Goal: Transaction & Acquisition: Purchase product/service

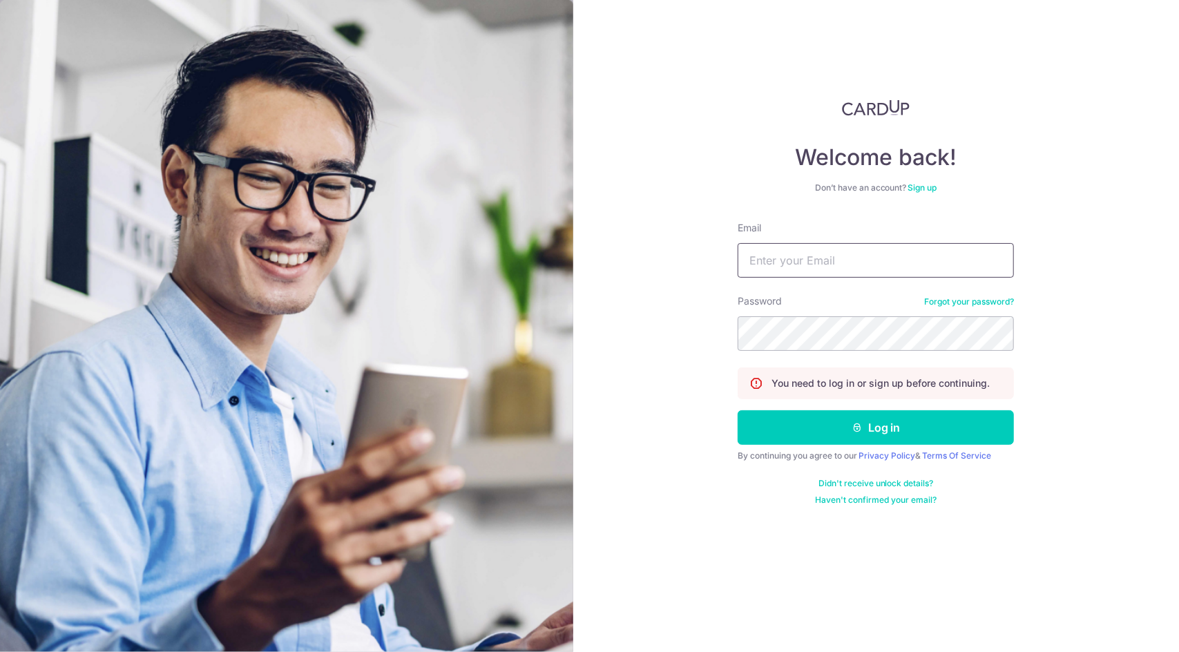
click at [843, 255] on input "Email" at bounding box center [876, 260] width 276 height 35
type input "[EMAIL_ADDRESS][DOMAIN_NAME]"
click at [917, 444] on form "Email vistyle2005@gmail.com Password Forgot your password? You need to log in o…" at bounding box center [876, 363] width 276 height 285
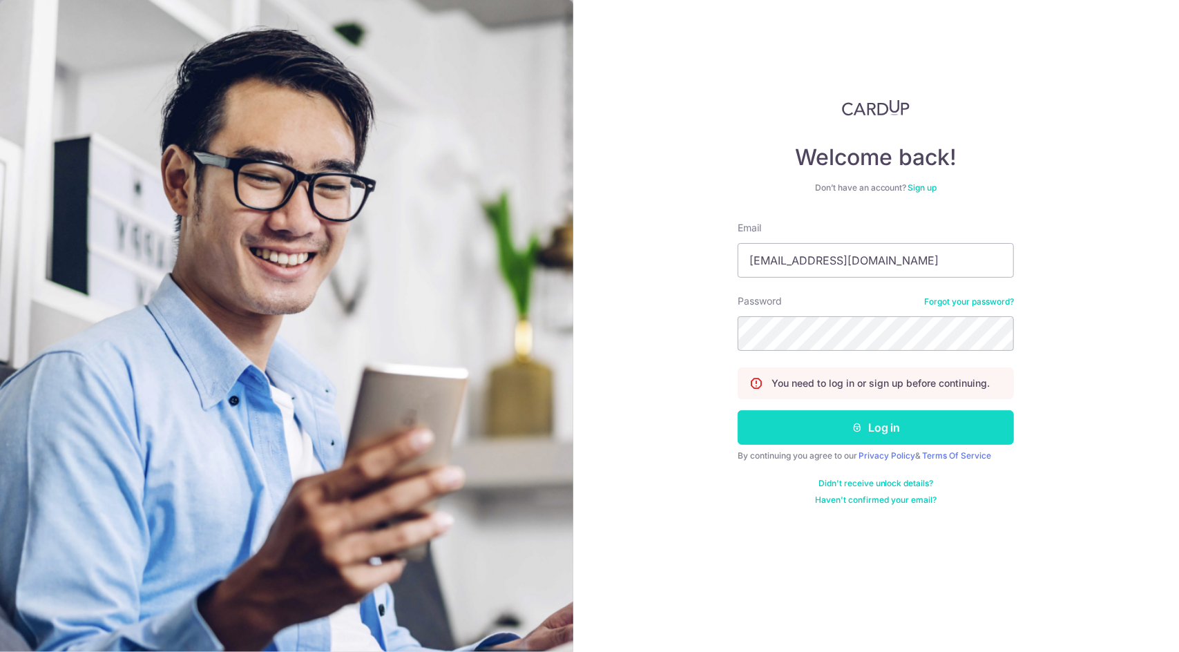
click at [928, 429] on button "Log in" at bounding box center [876, 427] width 276 height 35
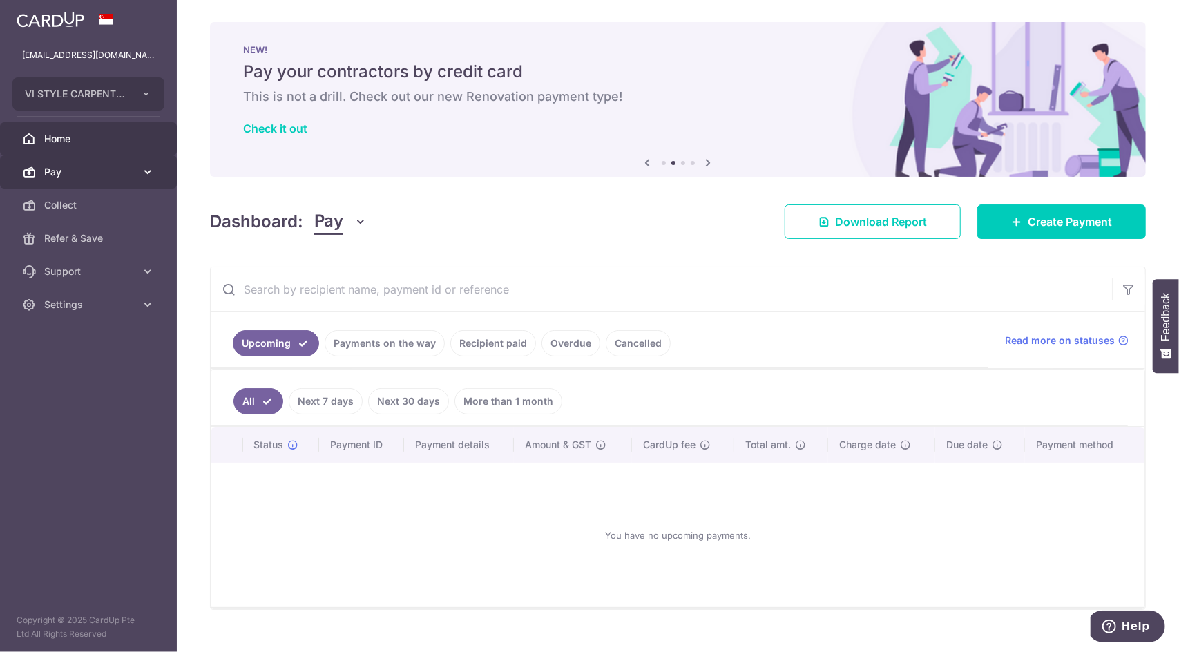
click at [90, 171] on span "Pay" at bounding box center [89, 172] width 91 height 14
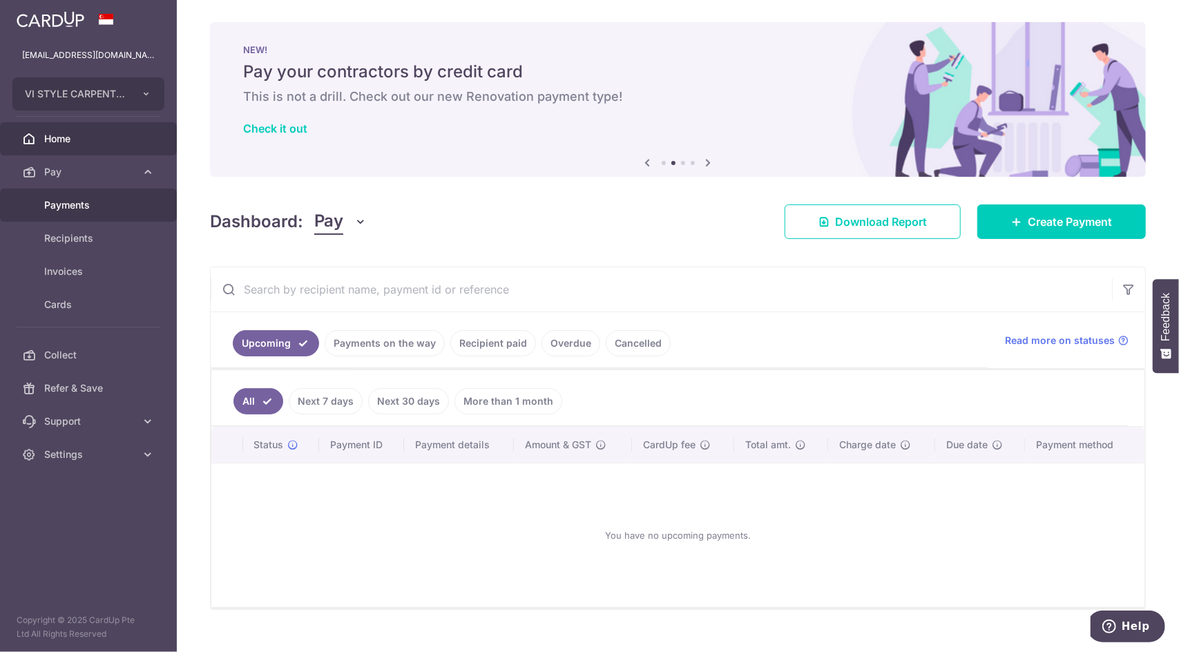
click at [103, 202] on span "Payments" at bounding box center [89, 205] width 91 height 14
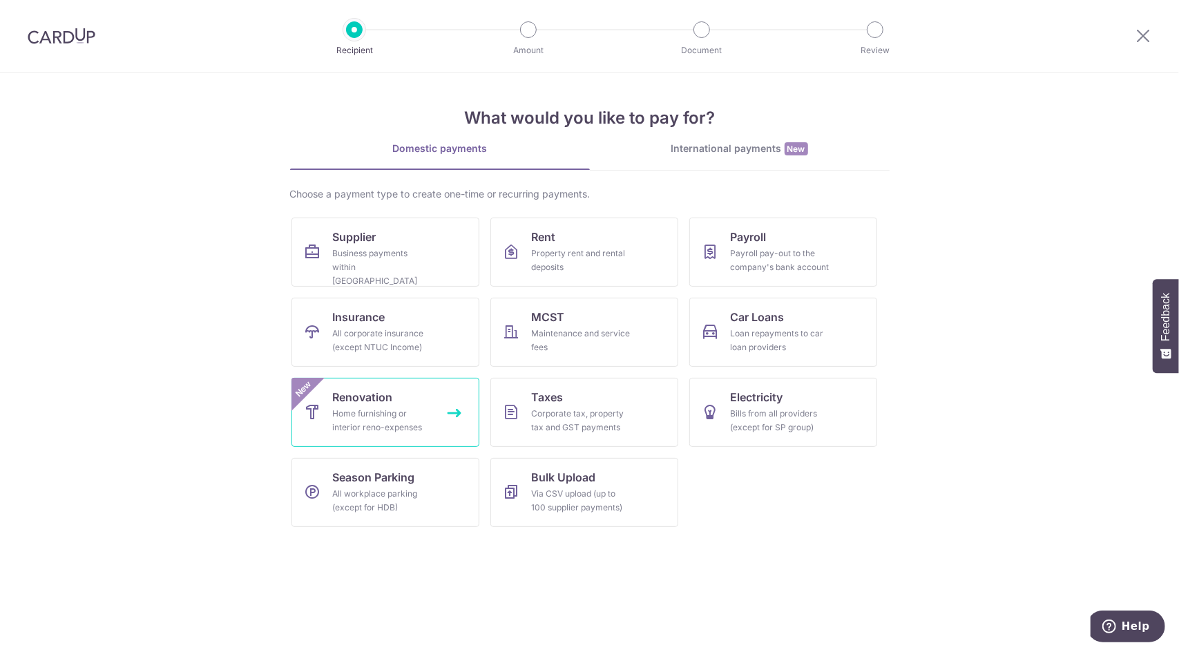
click at [410, 422] on div "Home furnishing or interior reno-expenses" at bounding box center [382, 421] width 99 height 28
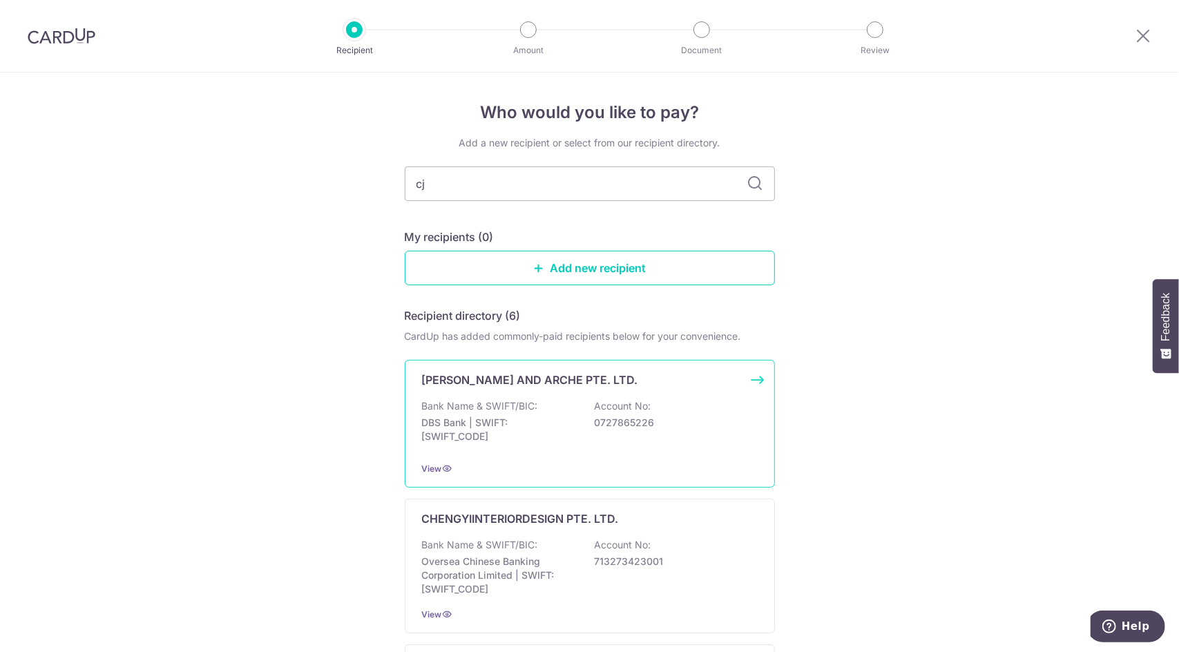
type input "cje"
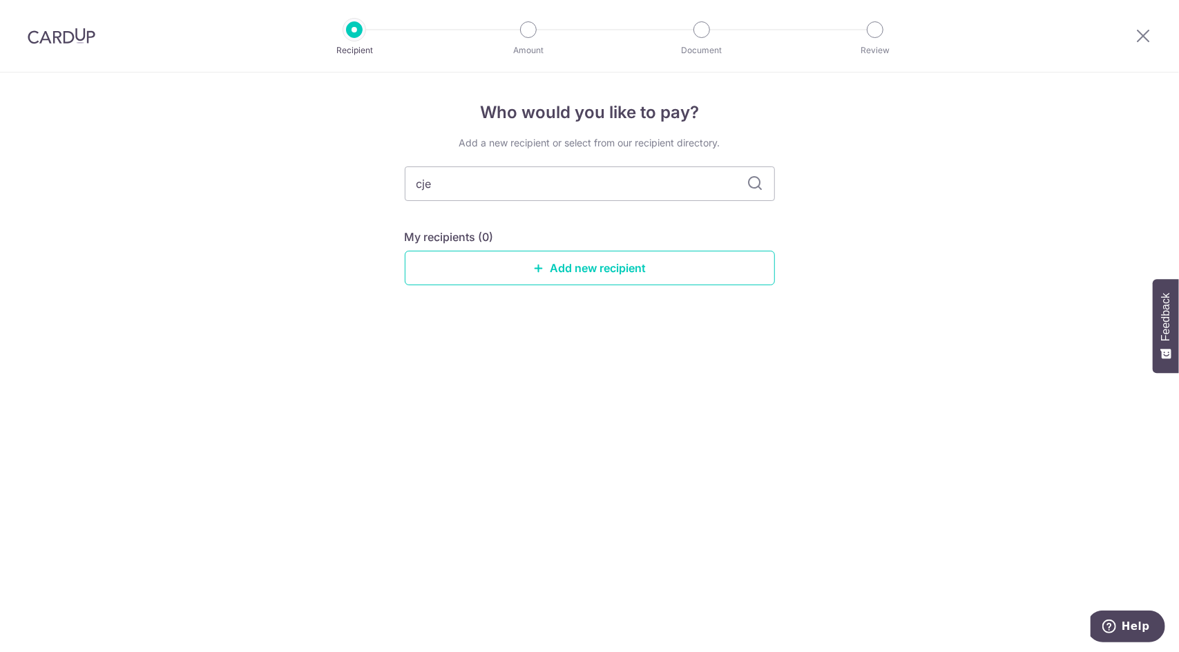
click at [82, 42] on img at bounding box center [62, 36] width 68 height 17
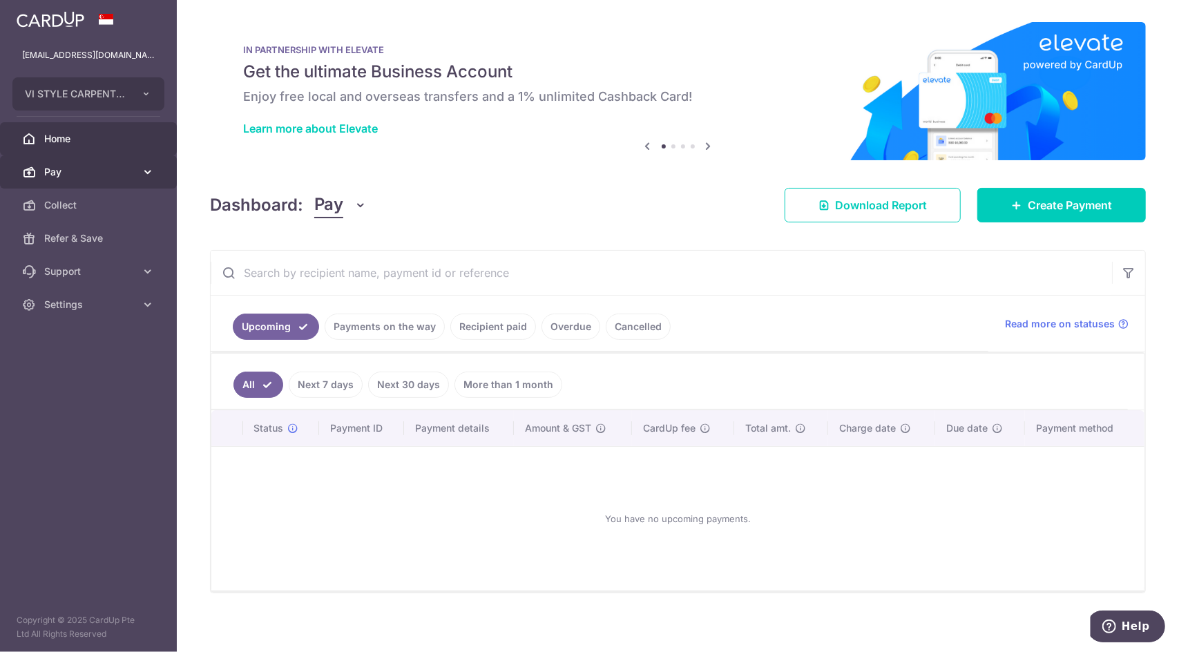
click at [83, 163] on link "Pay" at bounding box center [88, 171] width 177 height 33
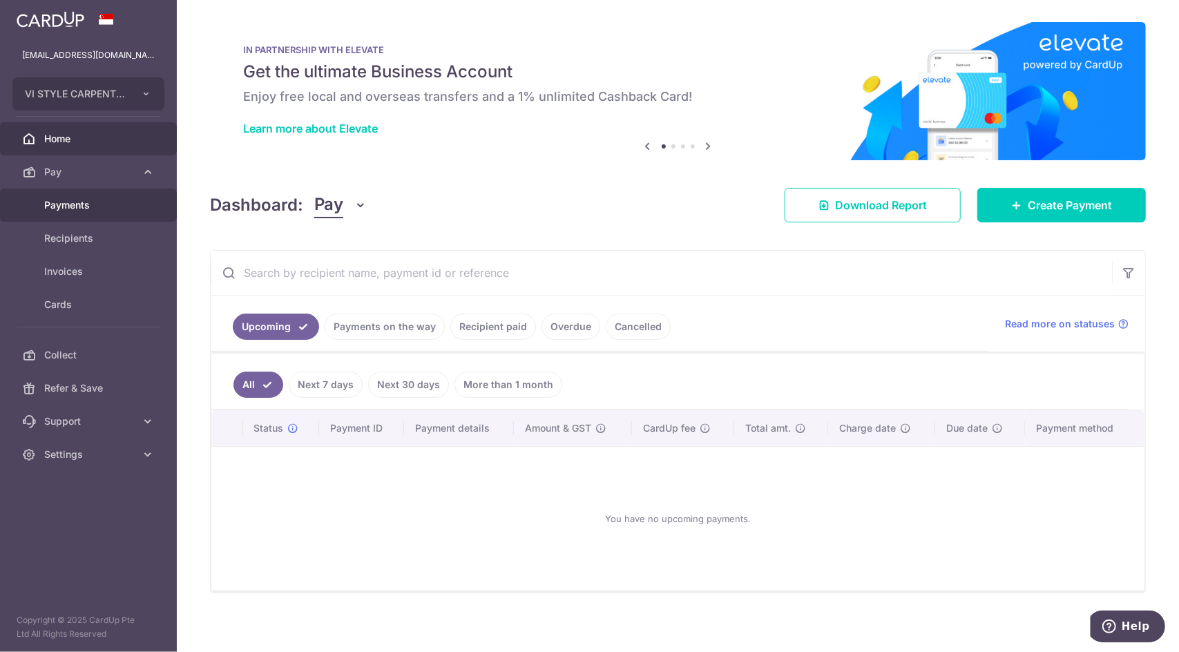
click at [111, 207] on span "Payments" at bounding box center [89, 205] width 91 height 14
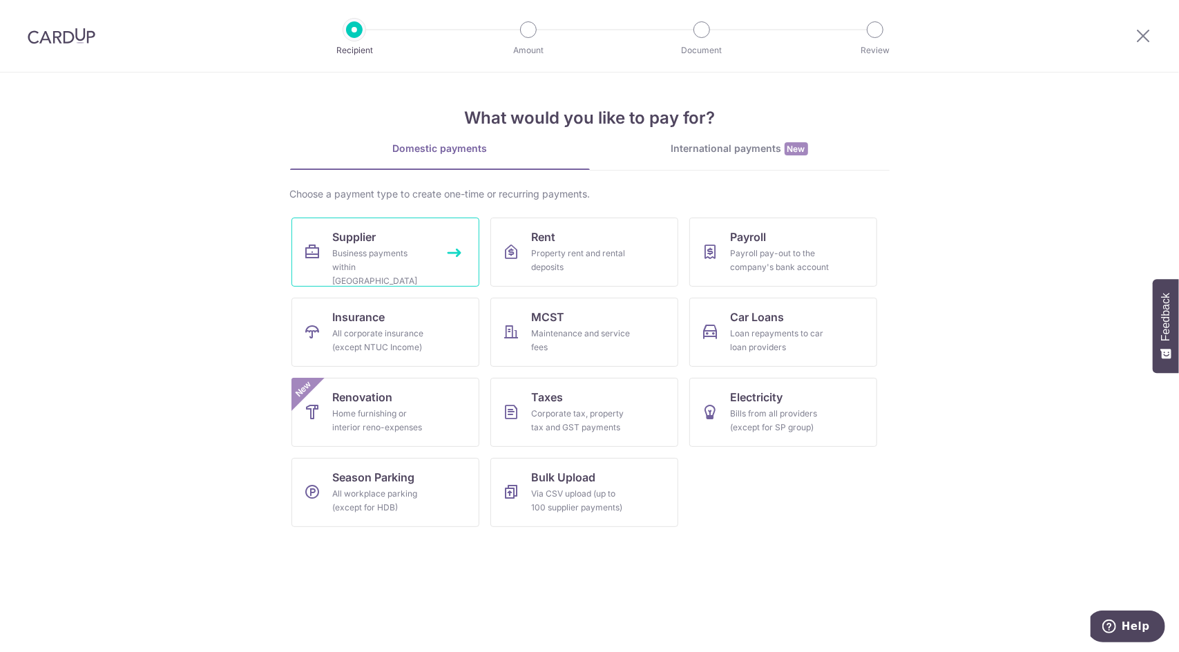
click at [372, 259] on div "Business payments within Singapore" at bounding box center [382, 267] width 99 height 41
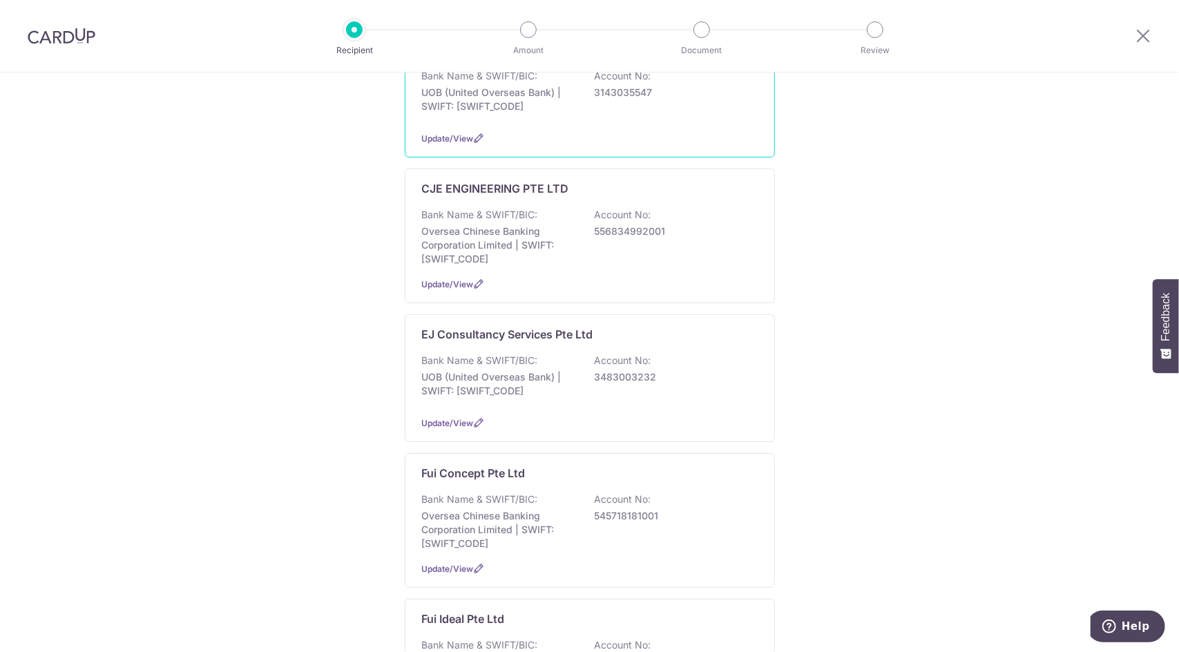
scroll to position [276, 0]
click at [561, 241] on p "Oversea Chinese Banking Corporation Limited | SWIFT: [SWIFT_CODE]" at bounding box center [499, 243] width 155 height 41
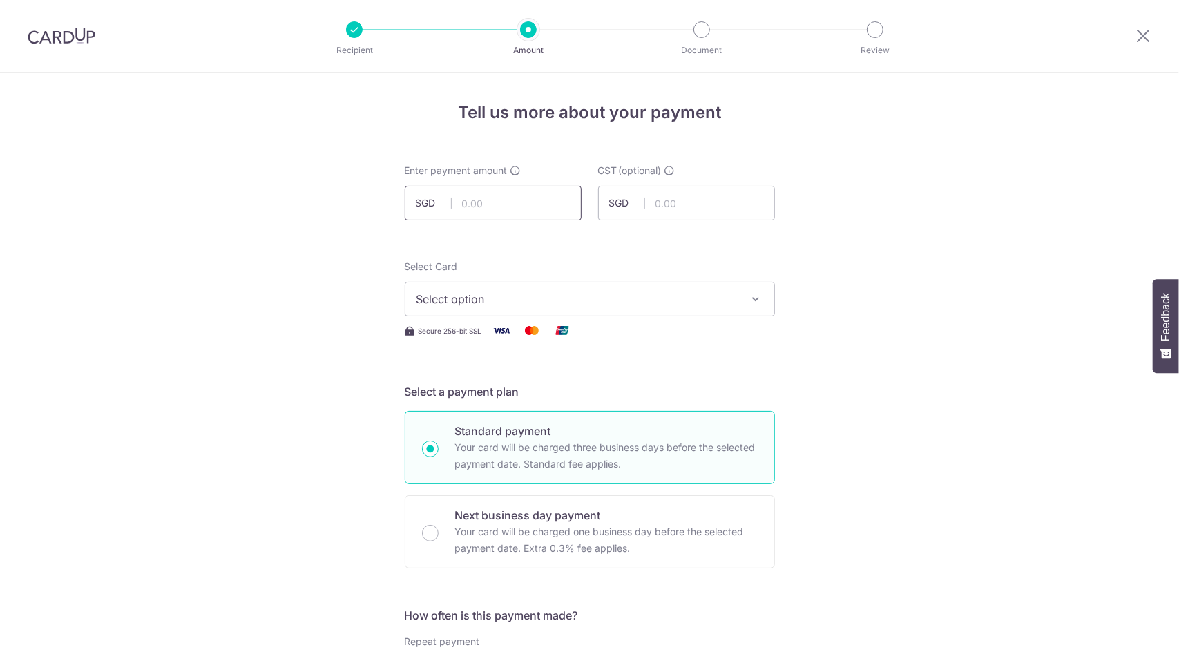
drag, startPoint x: 0, startPoint y: 0, endPoint x: 518, endPoint y: 200, distance: 555.1
click at [518, 200] on input "text" at bounding box center [493, 203] width 177 height 35
type input "18,027.84"
click at [700, 307] on span "Select option" at bounding box center [577, 299] width 322 height 17
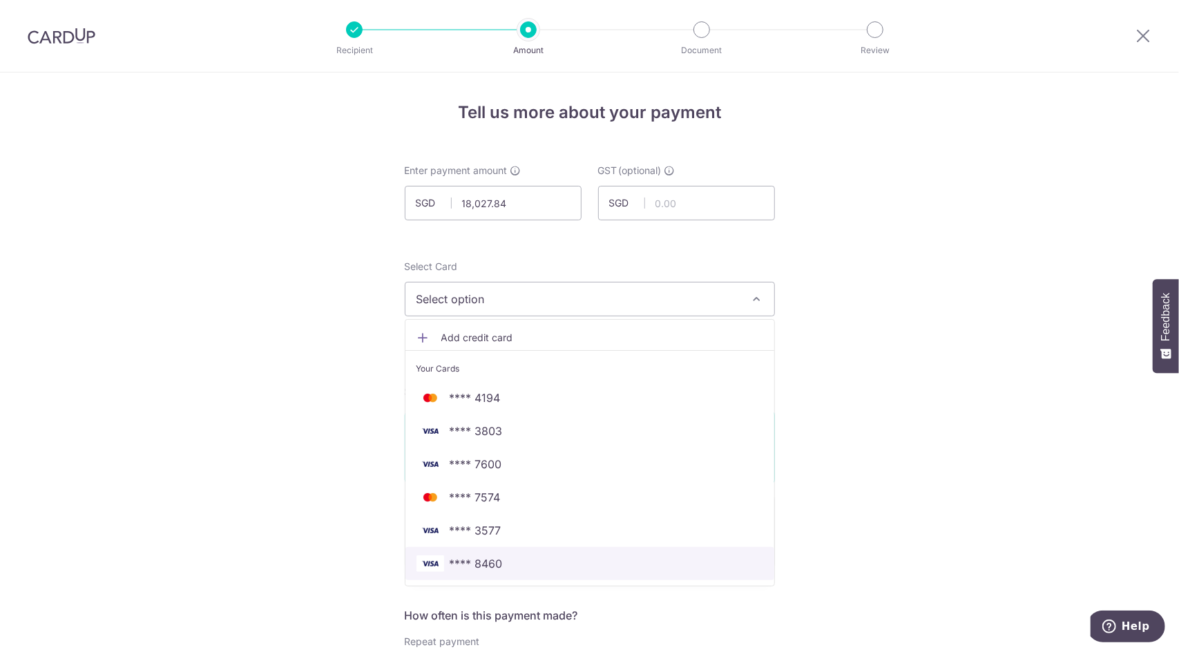
click at [583, 557] on span "**** 8460" at bounding box center [589, 563] width 347 height 17
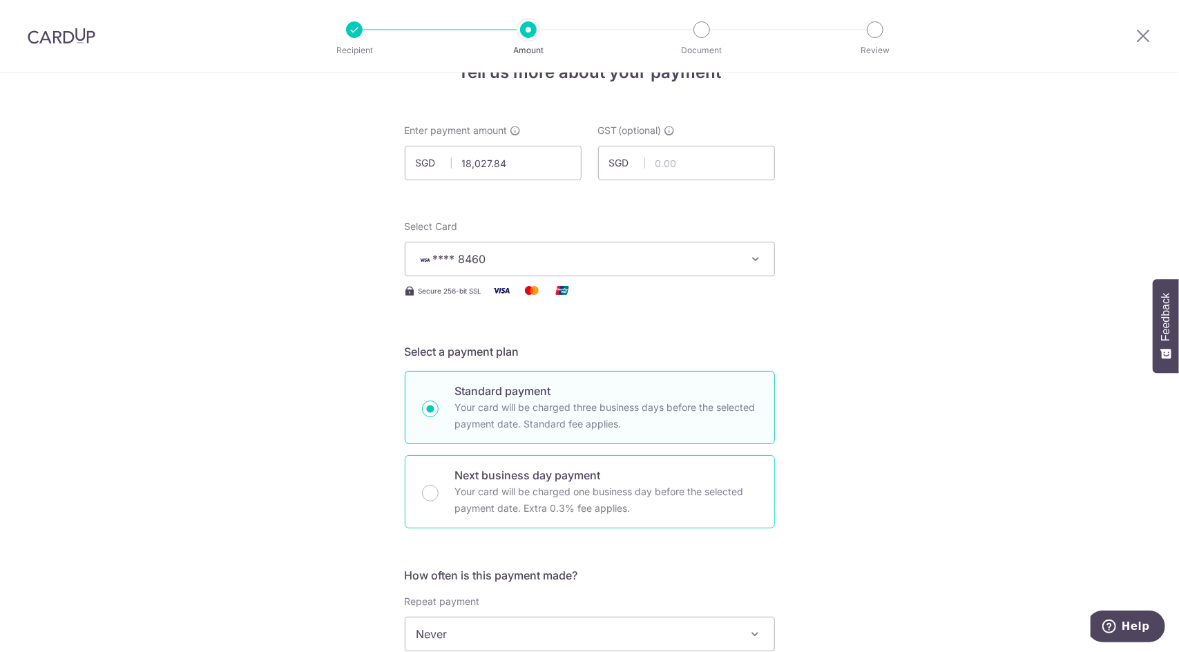
scroll to position [276, 0]
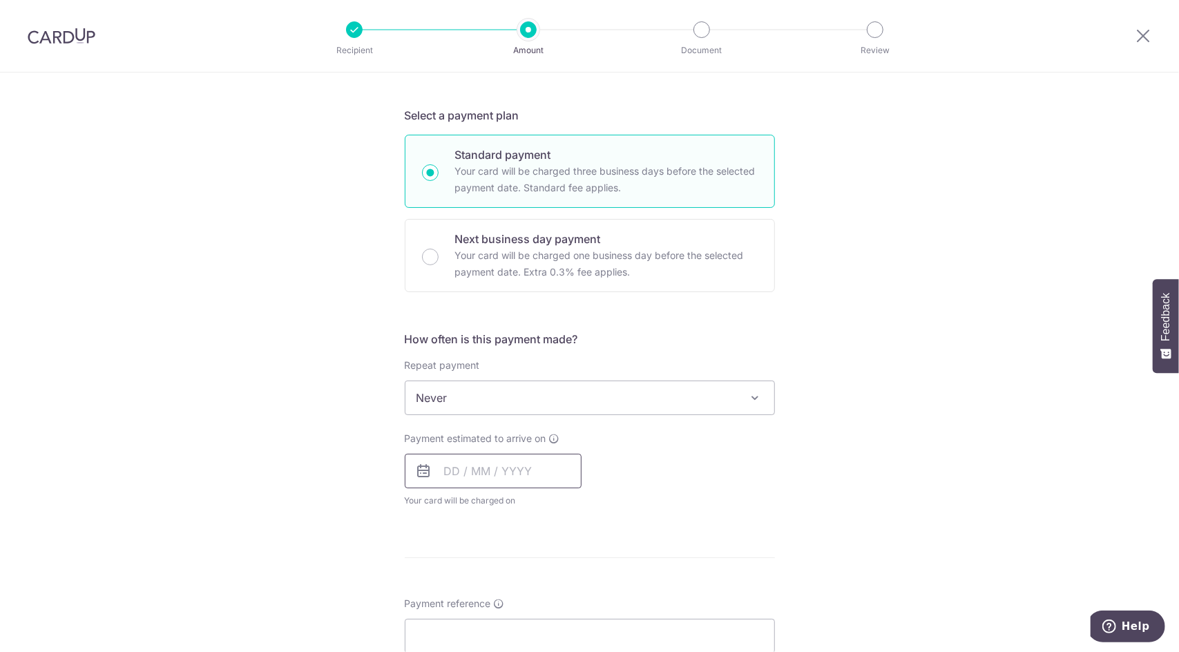
click at [500, 479] on input "text" at bounding box center [493, 471] width 177 height 35
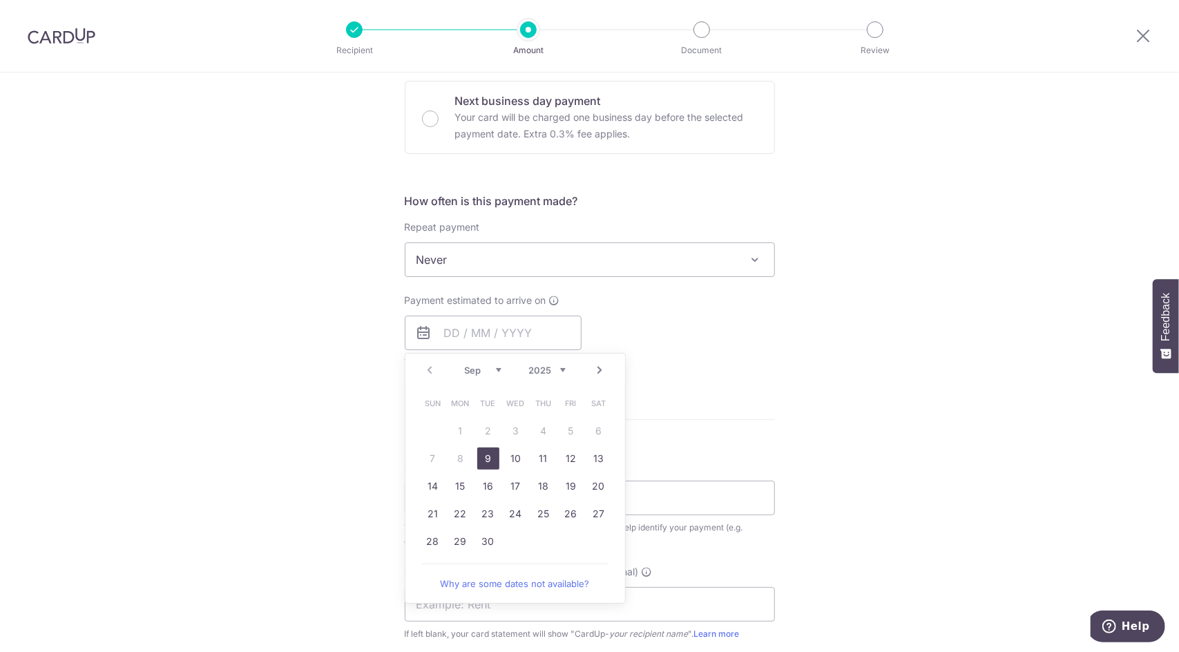
click at [488, 454] on link "9" at bounding box center [488, 459] width 22 height 22
type input "09/09/2025"
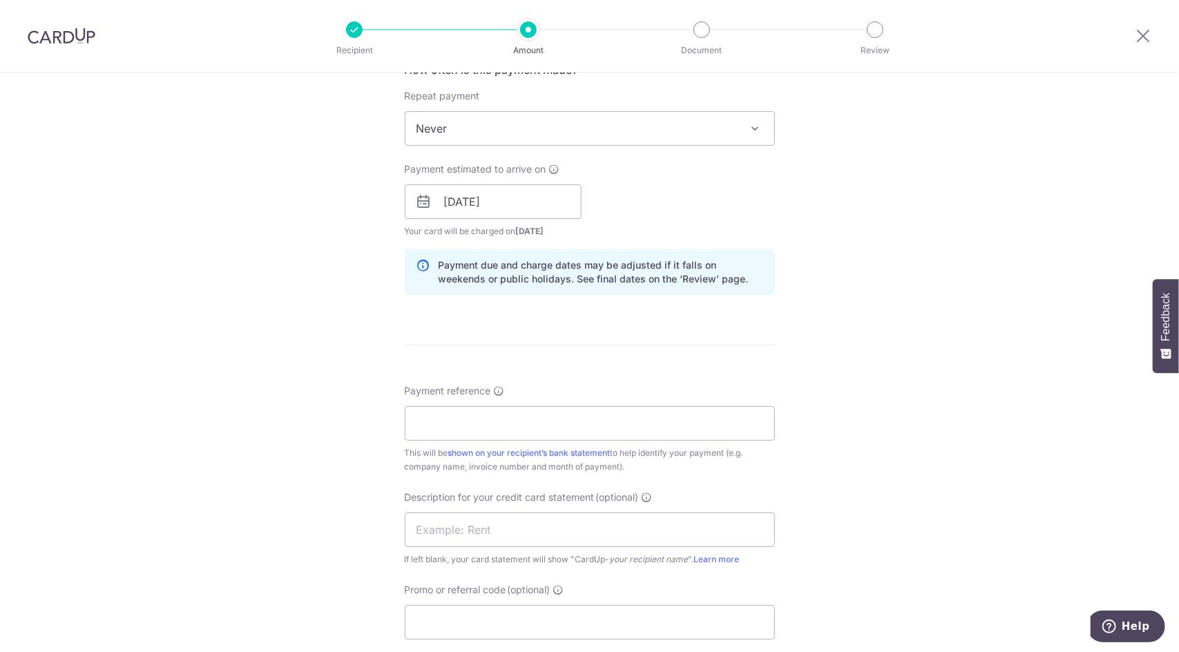
scroll to position [553, 0]
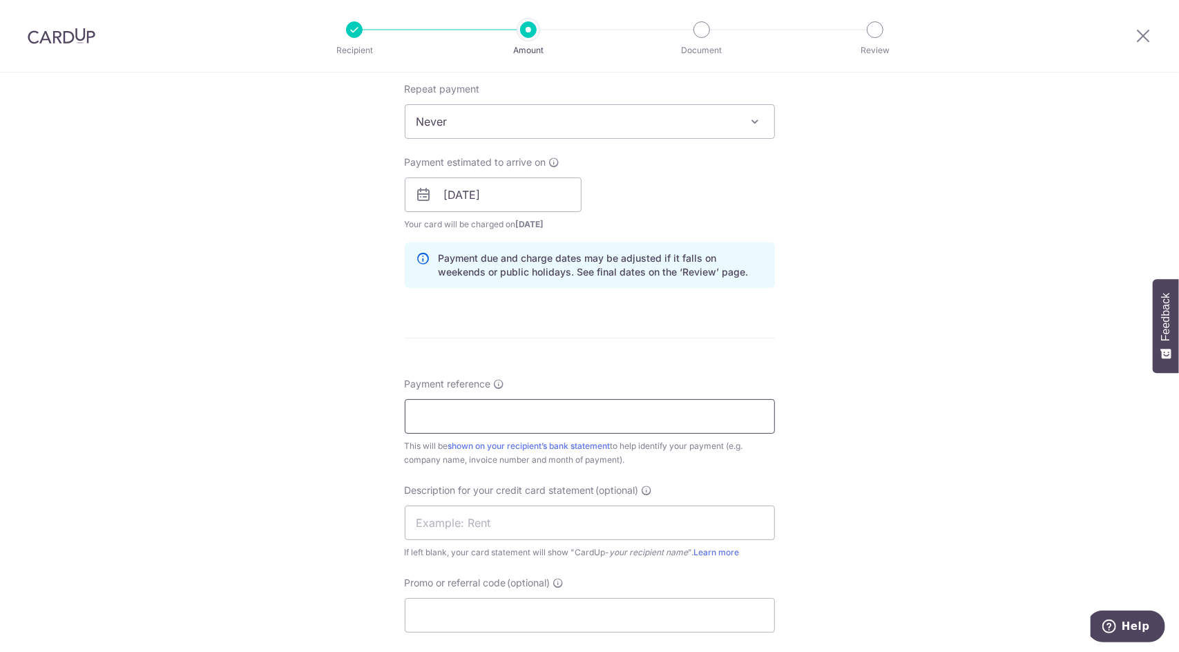
click at [515, 412] on input "Payment reference" at bounding box center [590, 416] width 370 height 35
type input "I-2025112 N I2025125"
click at [552, 531] on input "text" at bounding box center [590, 523] width 370 height 35
type input "P"
type input "VSCPLPV25271"
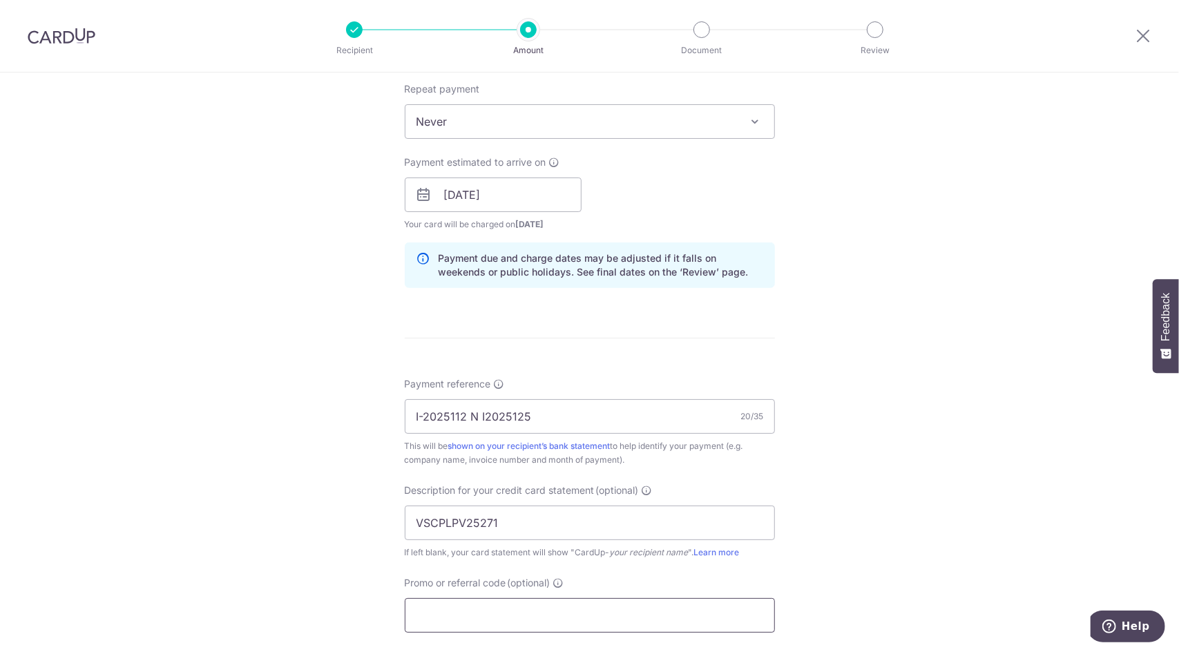
click at [506, 607] on input "Promo or referral code (optional)" at bounding box center [590, 615] width 370 height 35
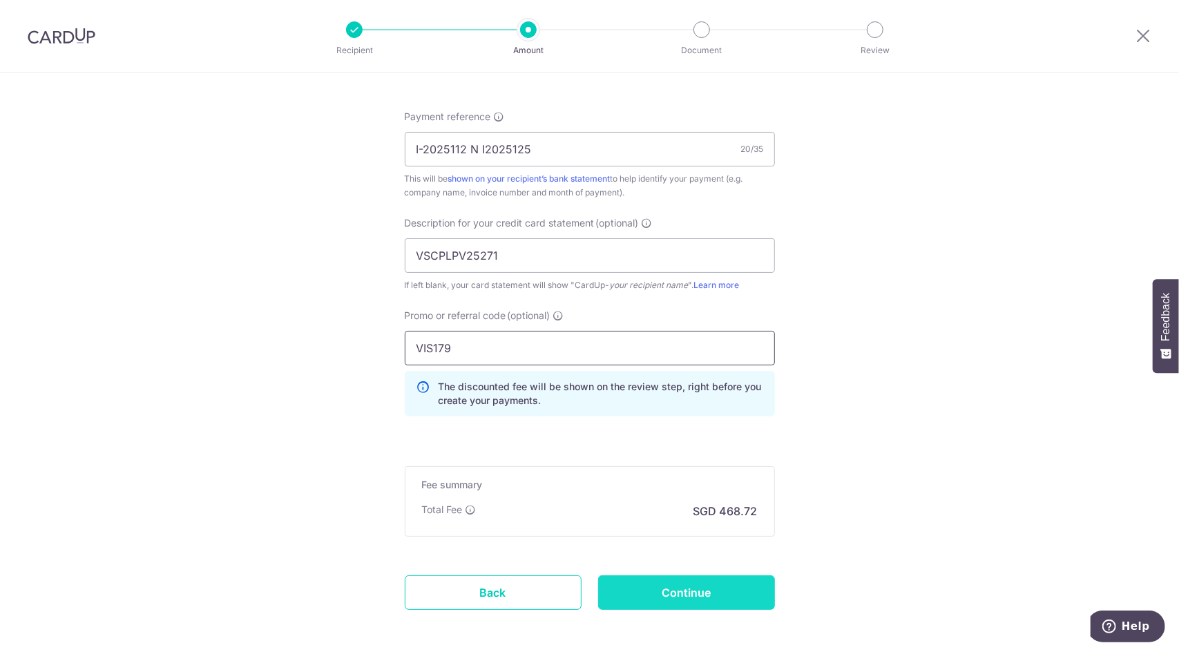
scroll to position [829, 0]
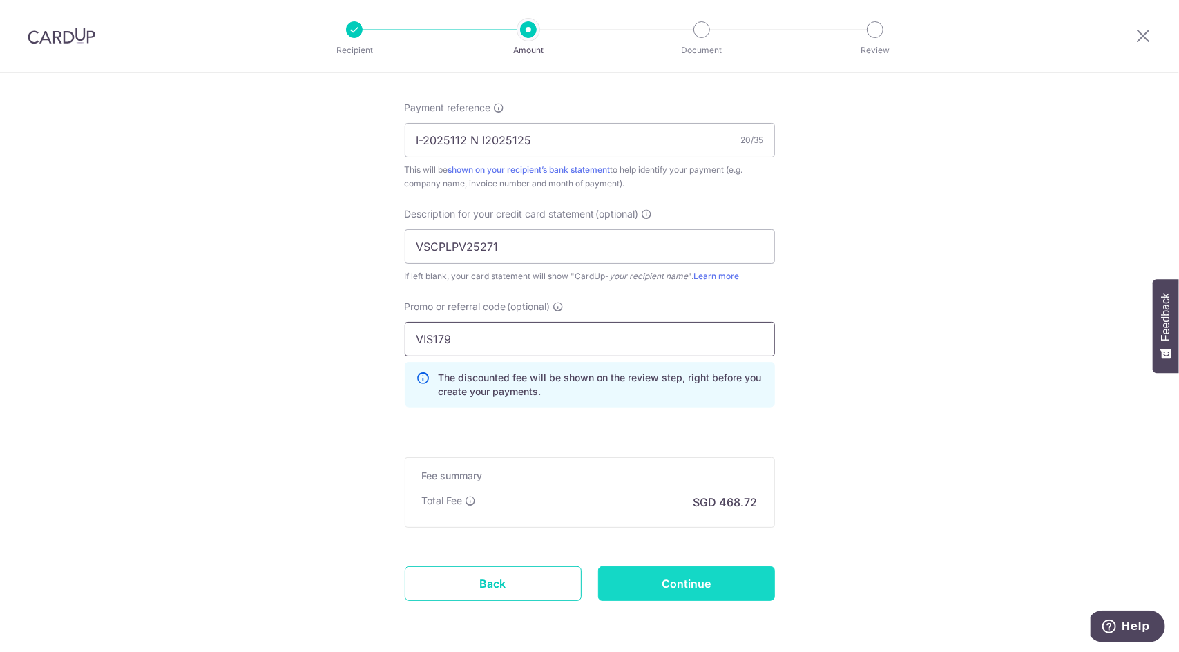
type input "VIS179"
click at [684, 584] on input "Continue" at bounding box center [686, 583] width 177 height 35
type input "Create Schedule"
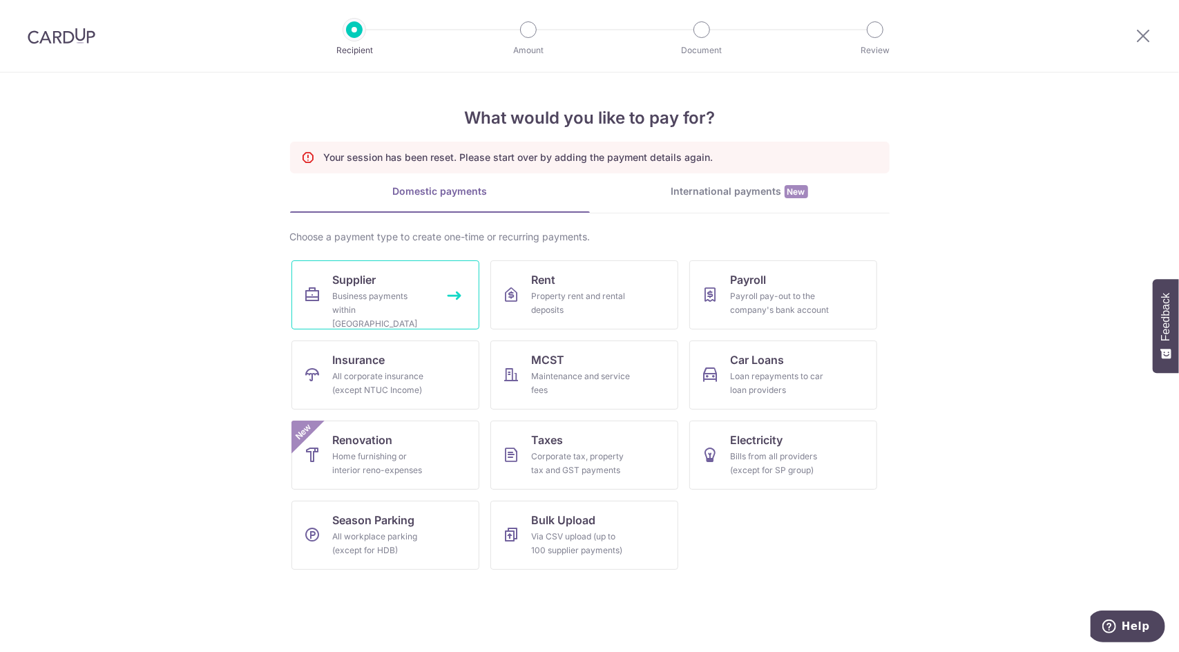
click at [408, 273] on link "Supplier Business payments within Singapore" at bounding box center [385, 294] width 188 height 69
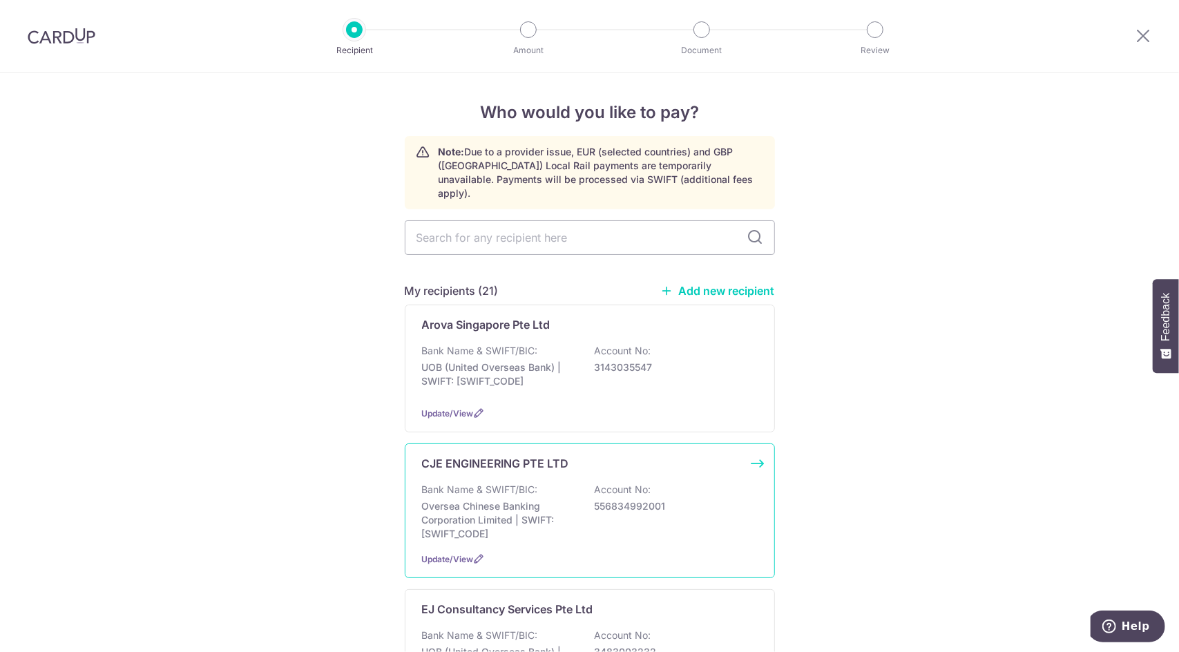
click at [529, 455] on p "CJE ENGINEERING PTE LTD" at bounding box center [495, 463] width 147 height 17
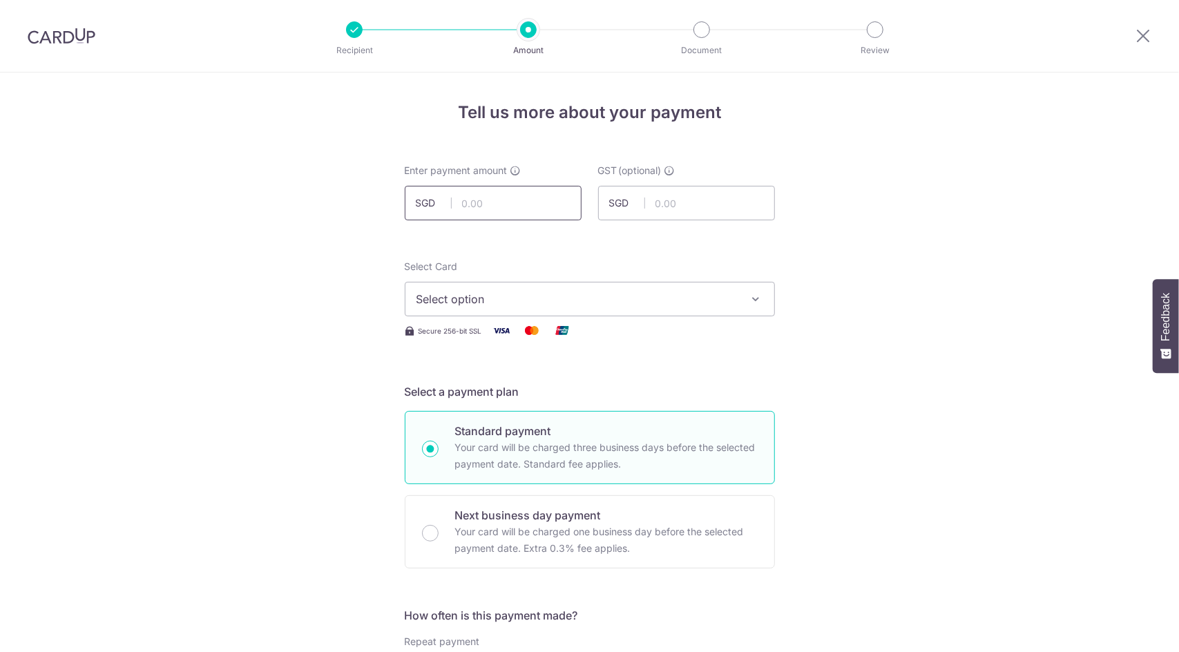
click at [497, 189] on input "text" at bounding box center [493, 203] width 177 height 35
type input "18,027.84"
click at [664, 296] on span "Select option" at bounding box center [577, 299] width 322 height 17
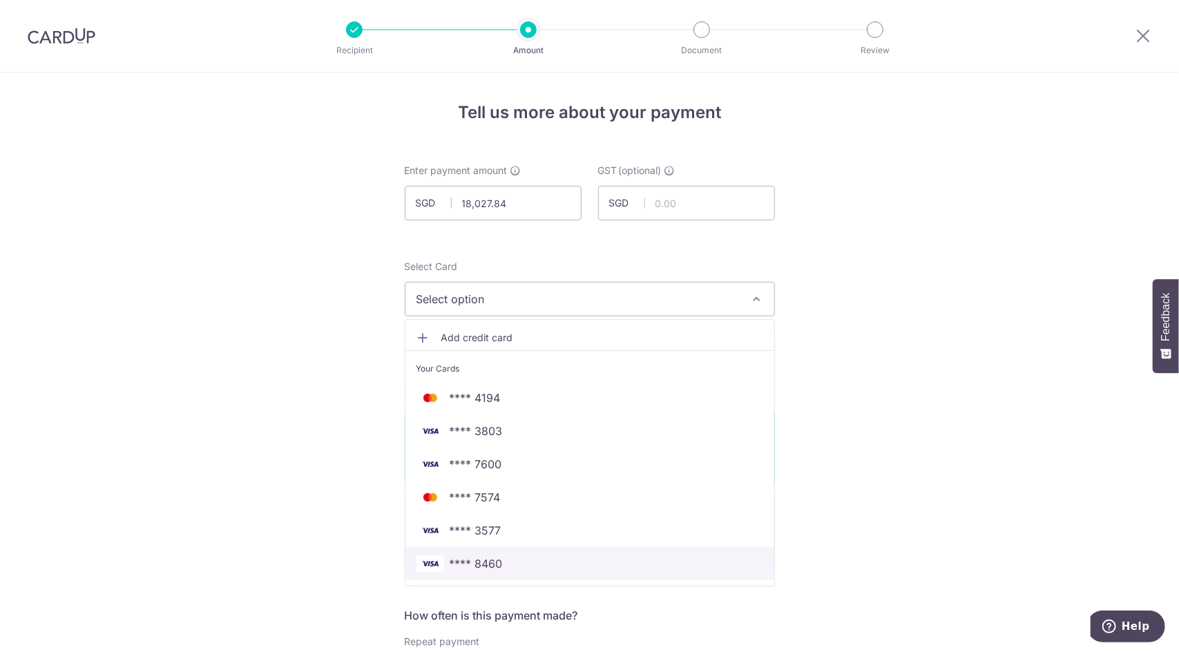
click at [554, 571] on link "**** 8460" at bounding box center [589, 563] width 369 height 33
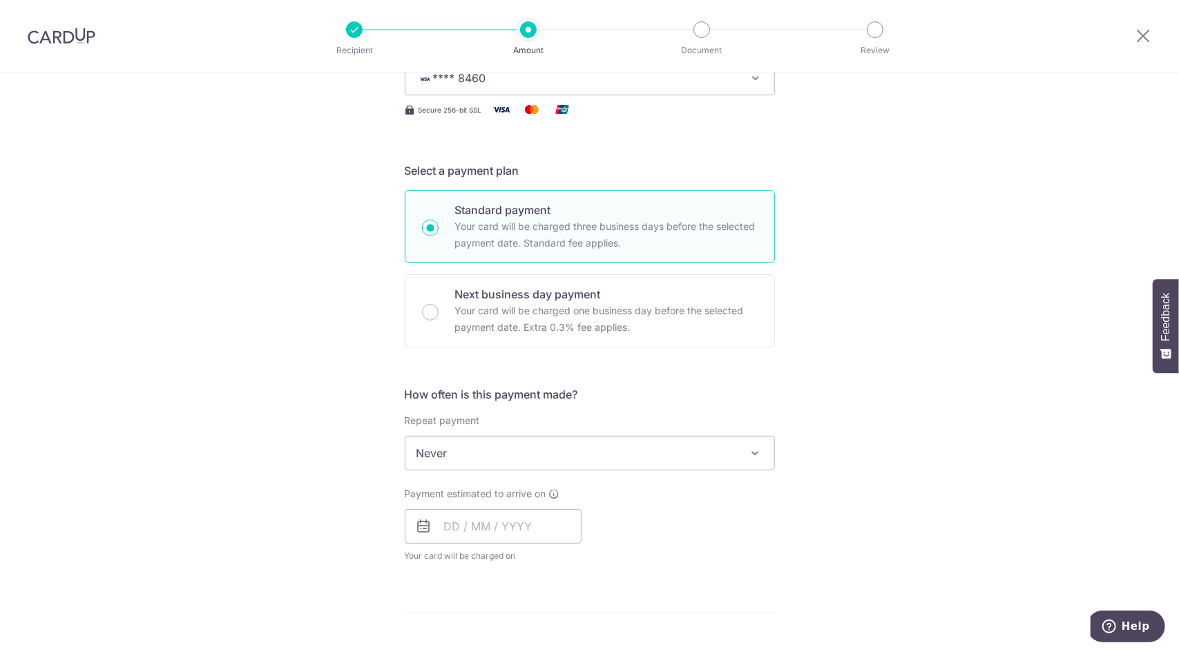
scroll to position [276, 0]
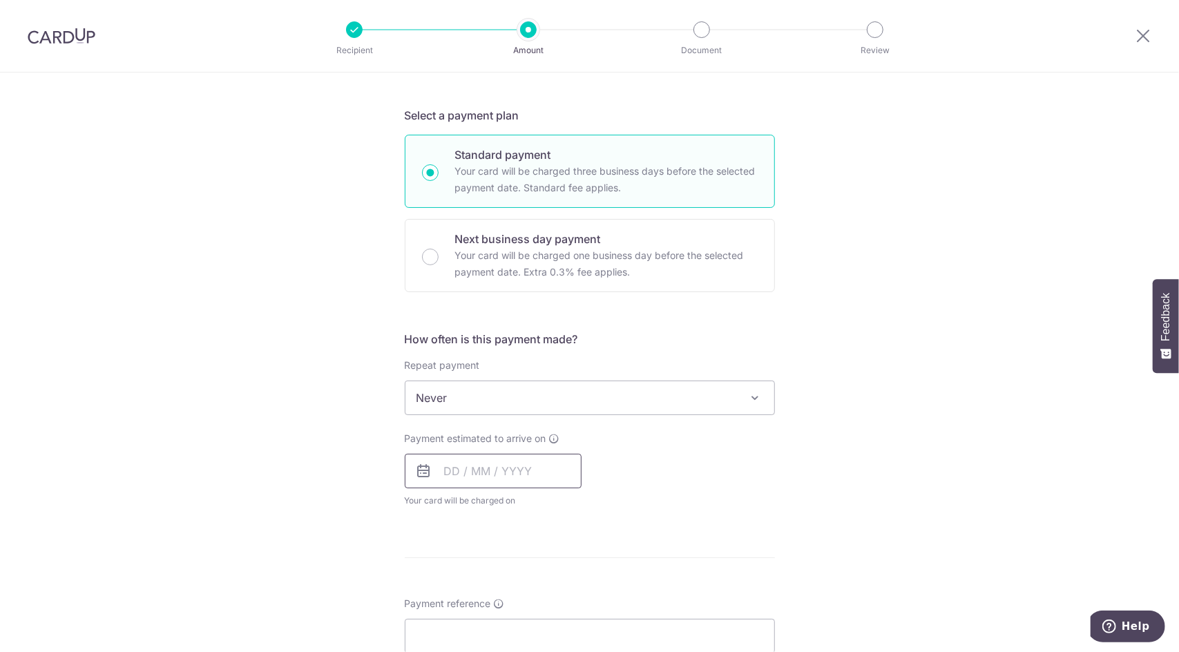
click at [466, 483] on input "text" at bounding box center [493, 471] width 177 height 35
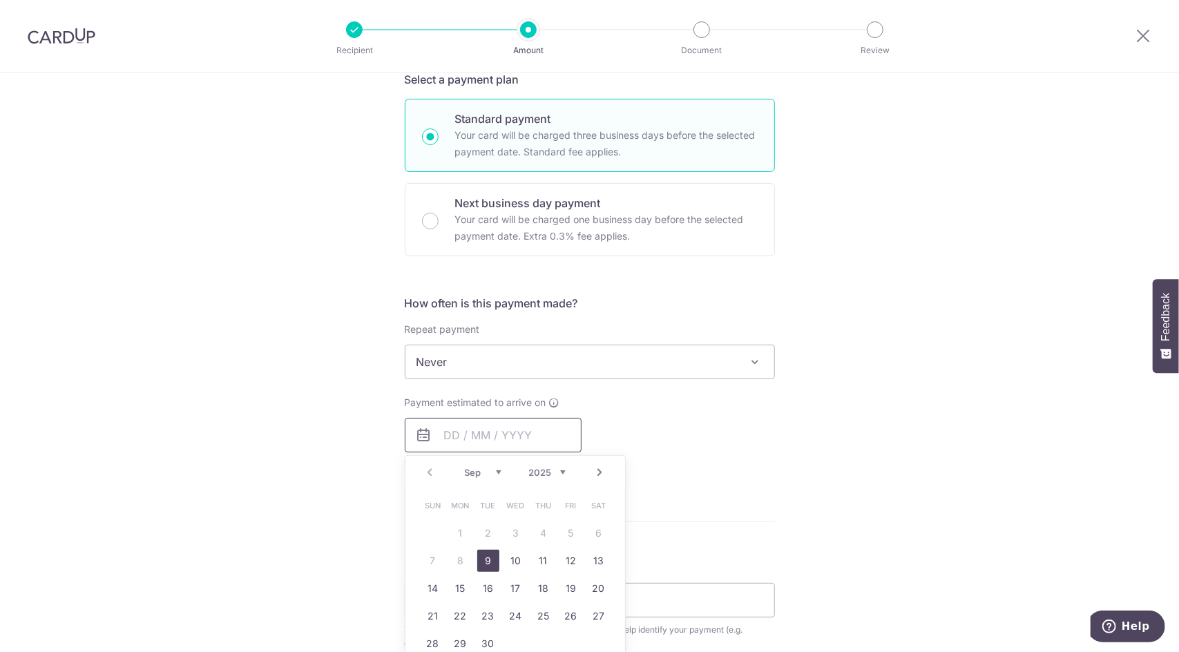
scroll to position [483, 0]
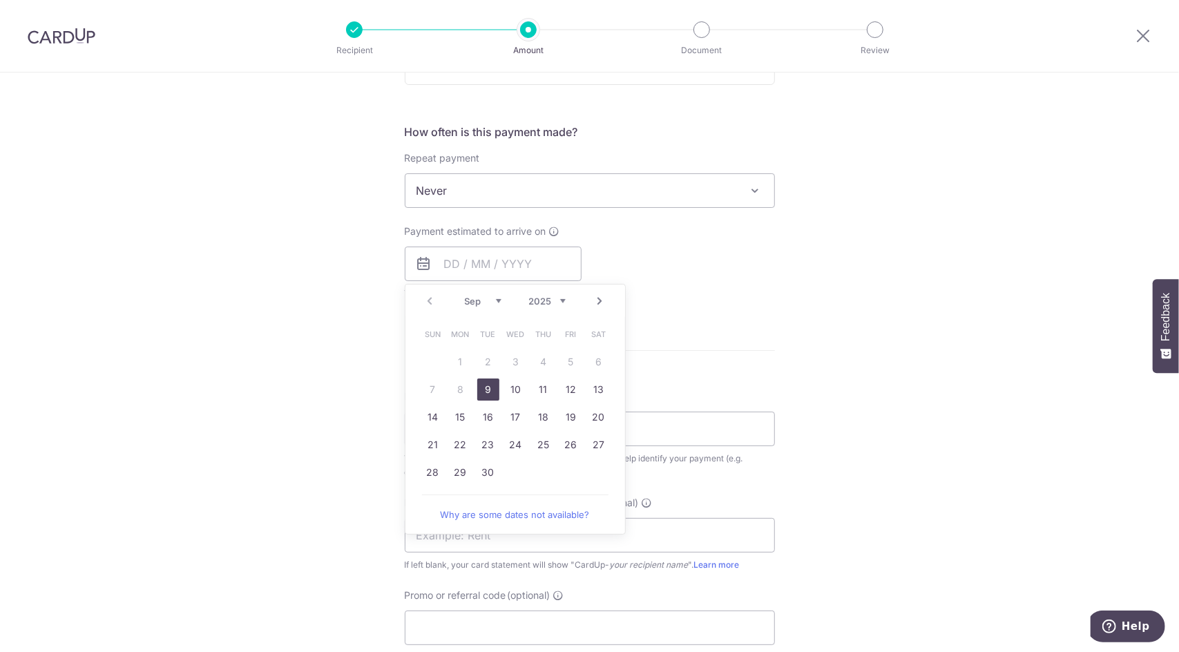
click at [480, 385] on link "9" at bounding box center [488, 389] width 22 height 22
type input "09/09/2025"
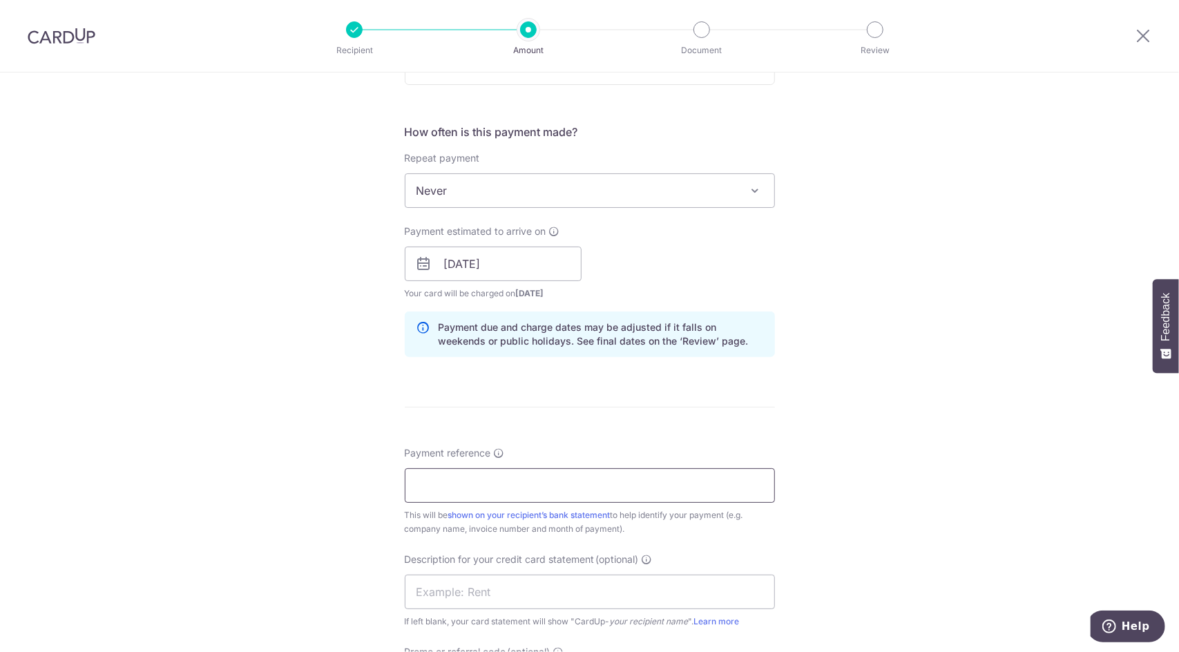
click at [492, 486] on input "Payment reference" at bounding box center [590, 485] width 370 height 35
type input "I-2025112 N I2025125"
click at [441, 593] on input "text" at bounding box center [590, 592] width 370 height 35
type input "VSCPLPV25271"
type input "VIS179"
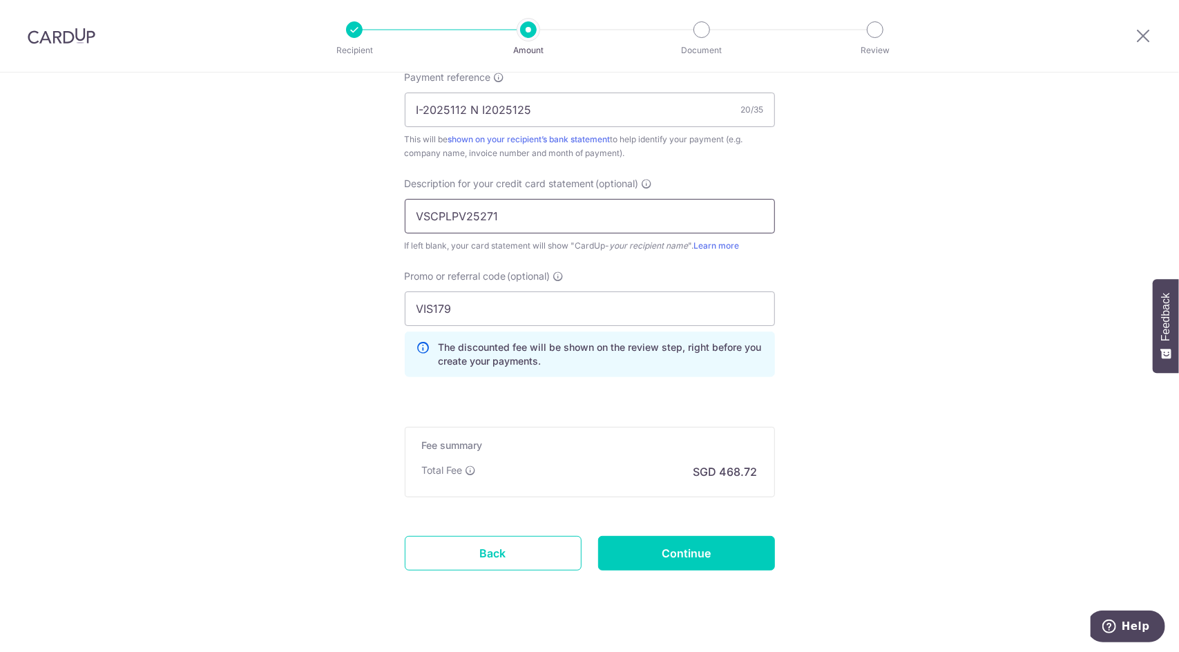
scroll to position [877, 0]
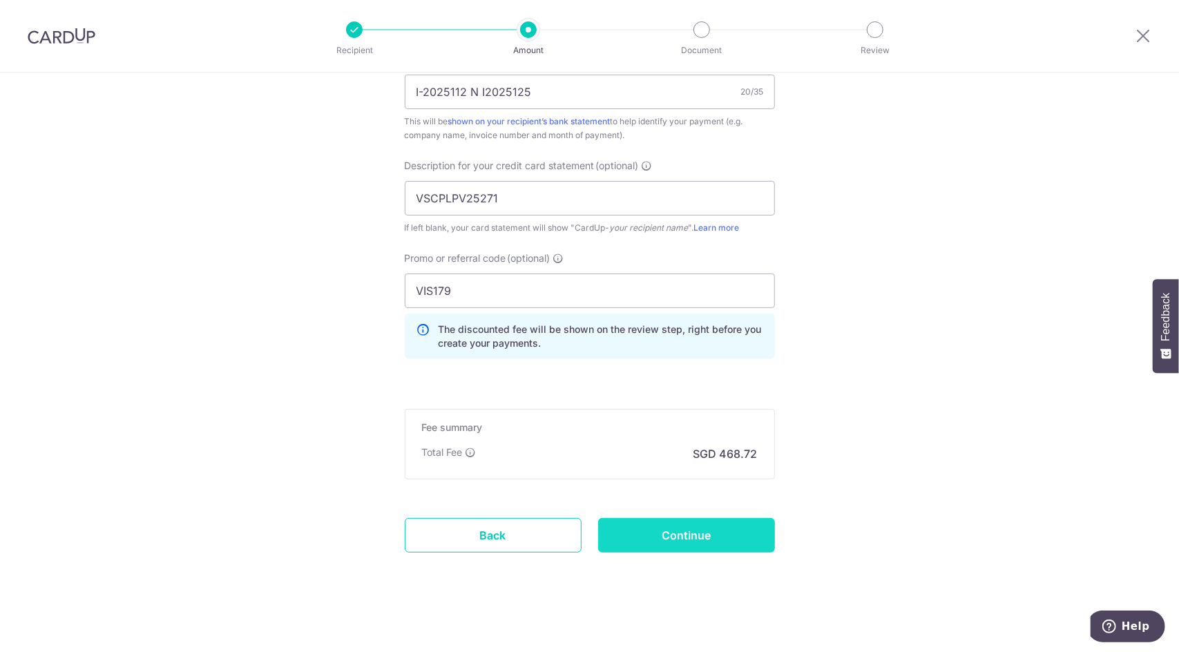
click at [688, 521] on input "Continue" at bounding box center [686, 535] width 177 height 35
type input "Create Schedule"
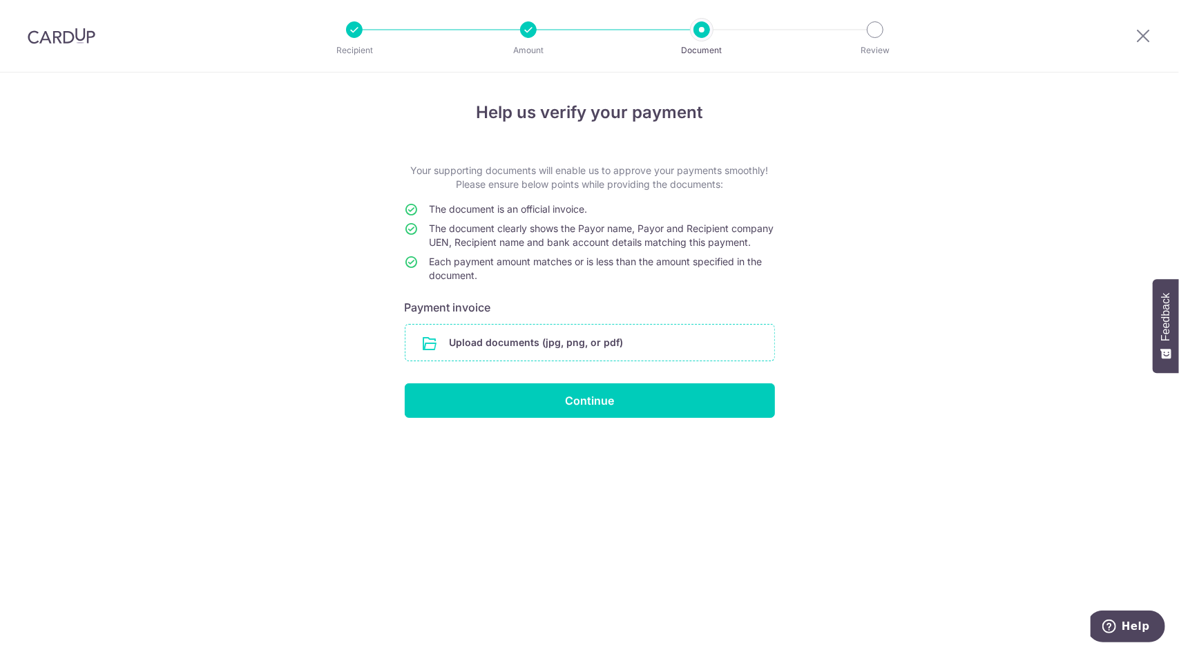
click at [614, 356] on input "file" at bounding box center [589, 343] width 369 height 36
click at [616, 354] on input "file" at bounding box center [589, 343] width 369 height 36
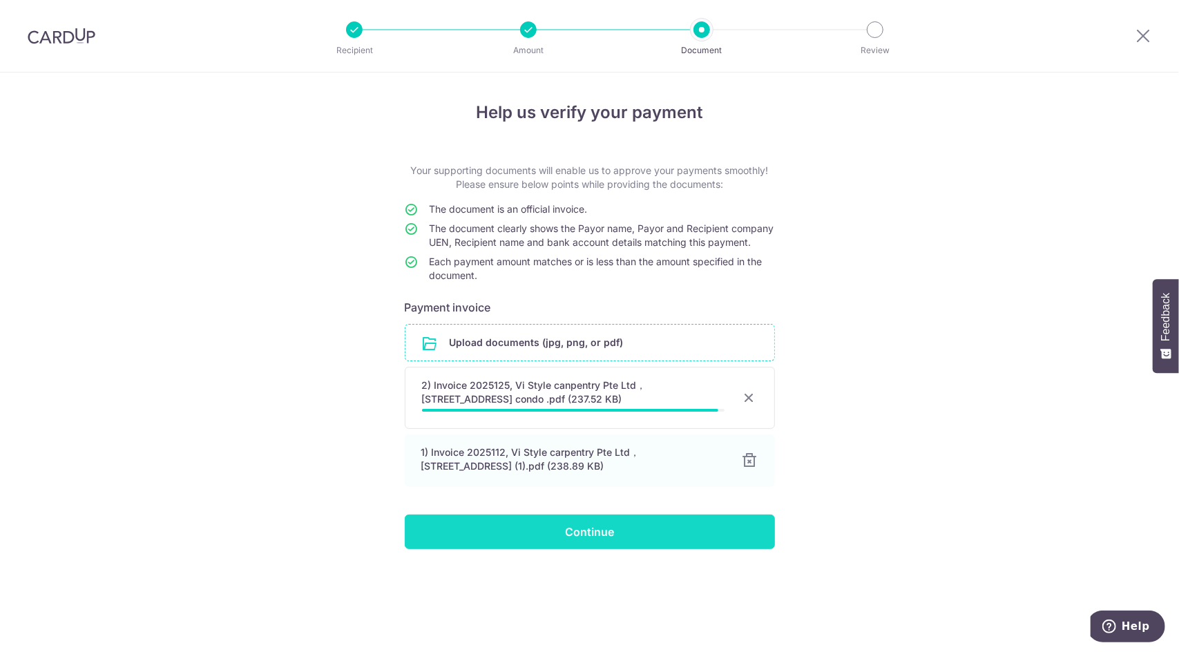
click at [631, 549] on input "Continue" at bounding box center [590, 532] width 370 height 35
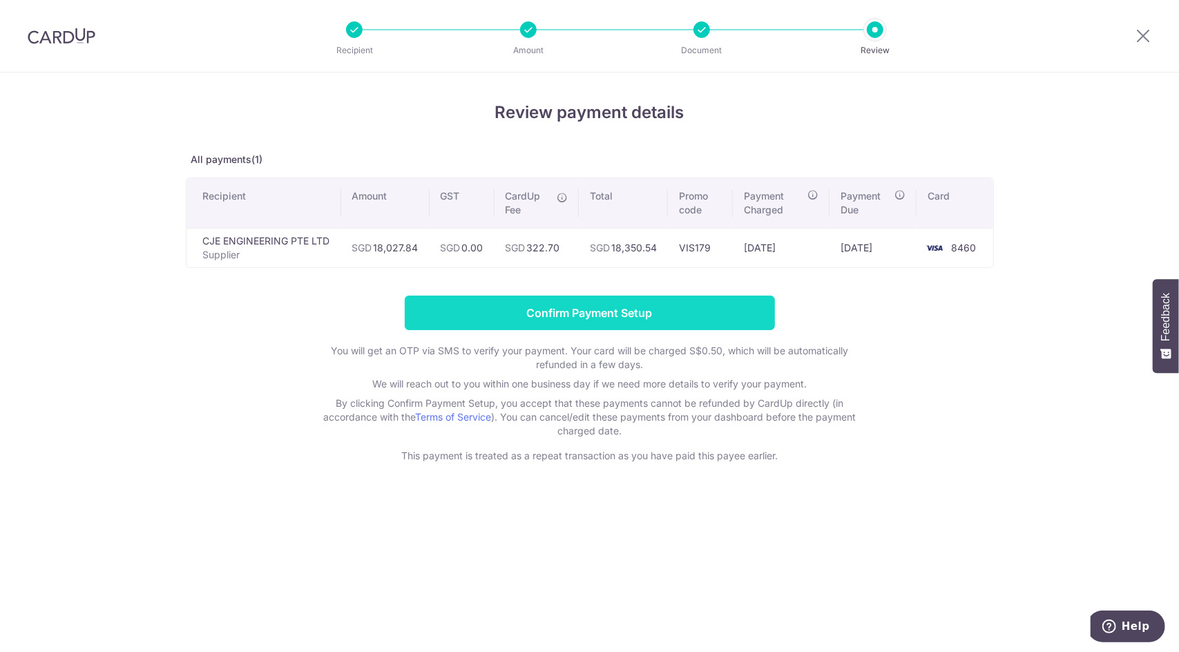
click at [544, 306] on input "Confirm Payment Setup" at bounding box center [590, 313] width 370 height 35
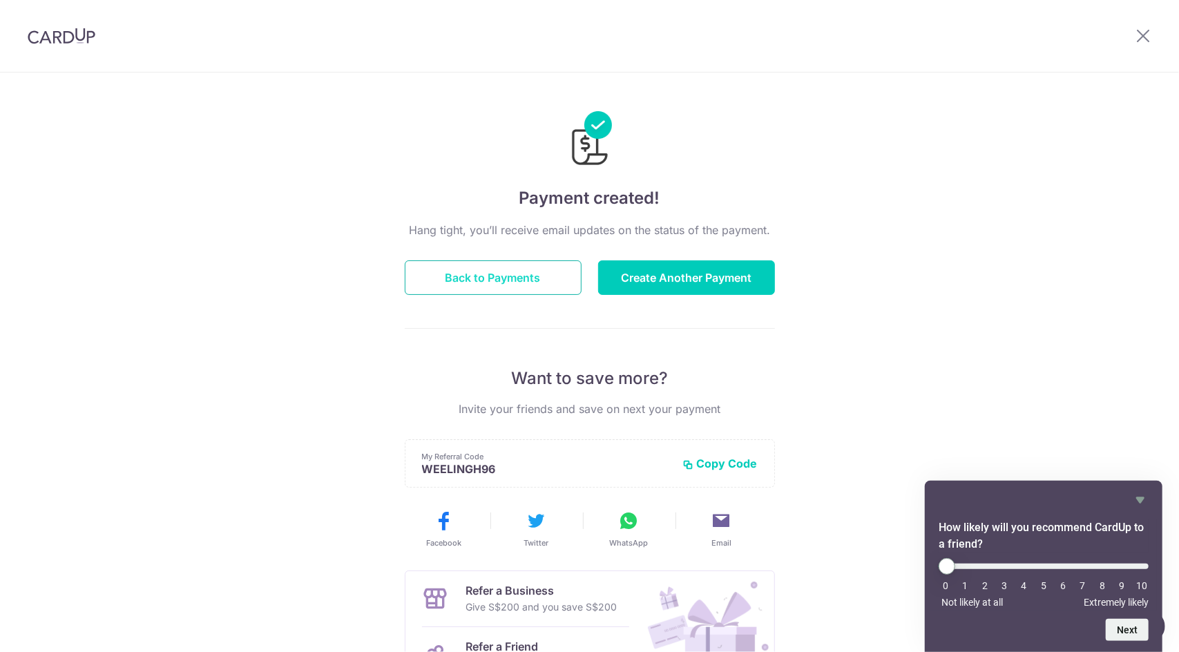
click at [497, 268] on button "Back to Payments" at bounding box center [493, 277] width 177 height 35
